Goal: Task Accomplishment & Management: Use online tool/utility

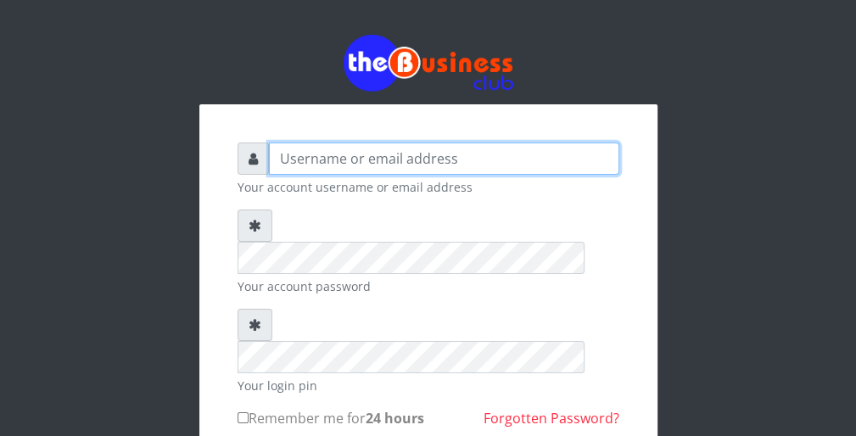
type input "wergbac8"
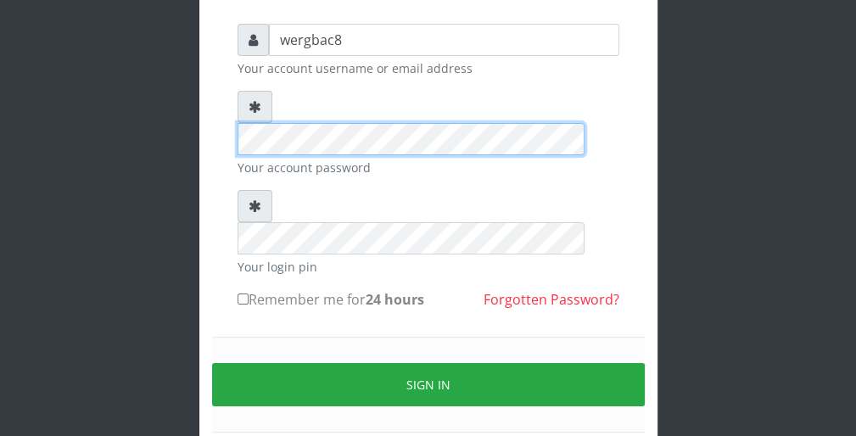
scroll to position [136, 0]
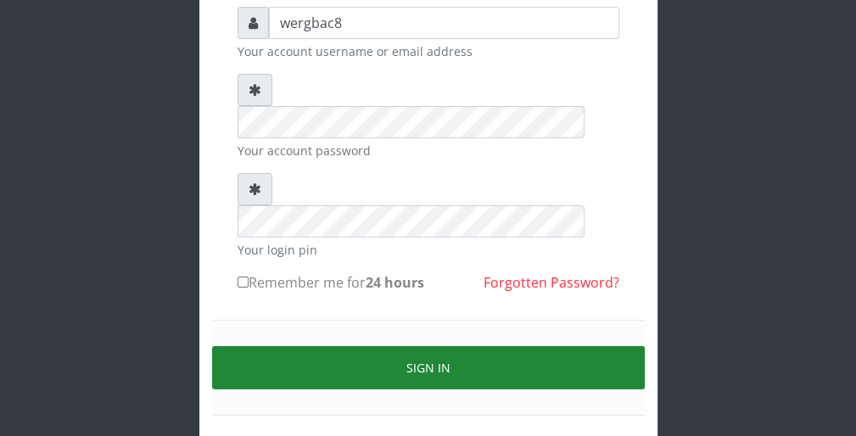
click at [587, 346] on button "Sign in" at bounding box center [428, 367] width 432 height 43
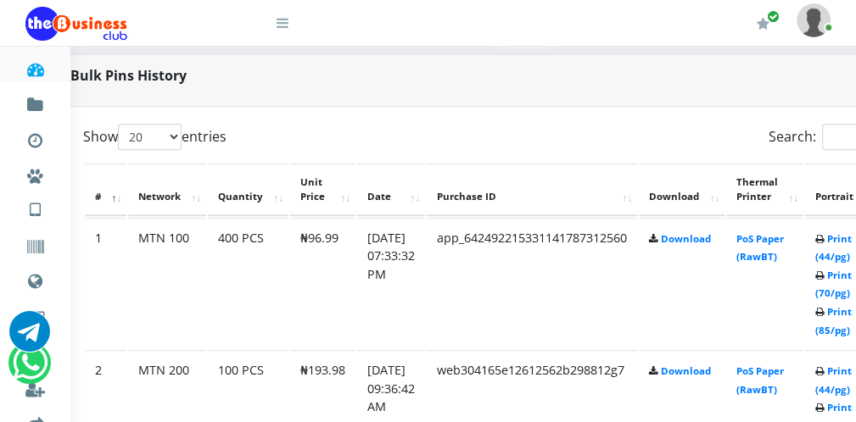
scroll to position [814, 68]
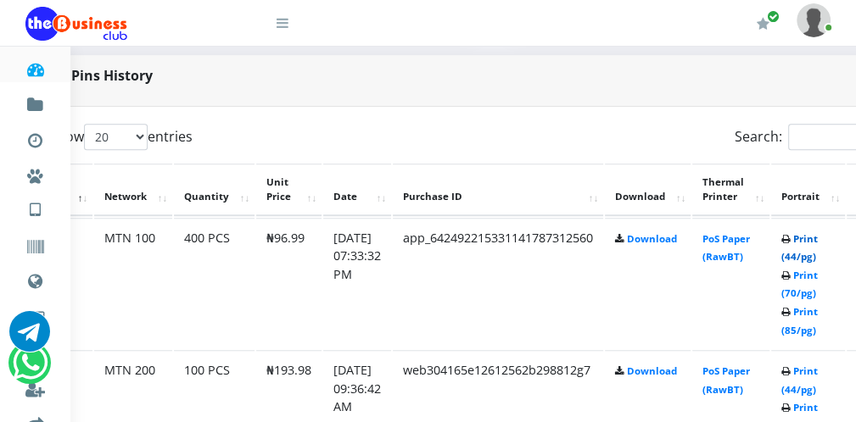
click at [800, 252] on link "Print (44/pg)" at bounding box center [799, 247] width 36 height 31
